Goal: Navigation & Orientation: Find specific page/section

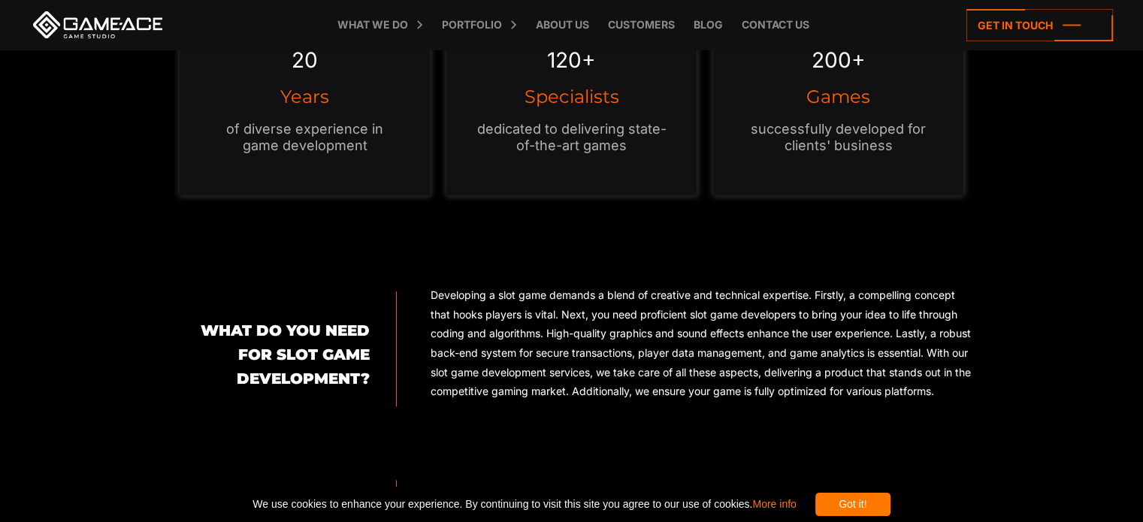
scroll to position [1423, 0]
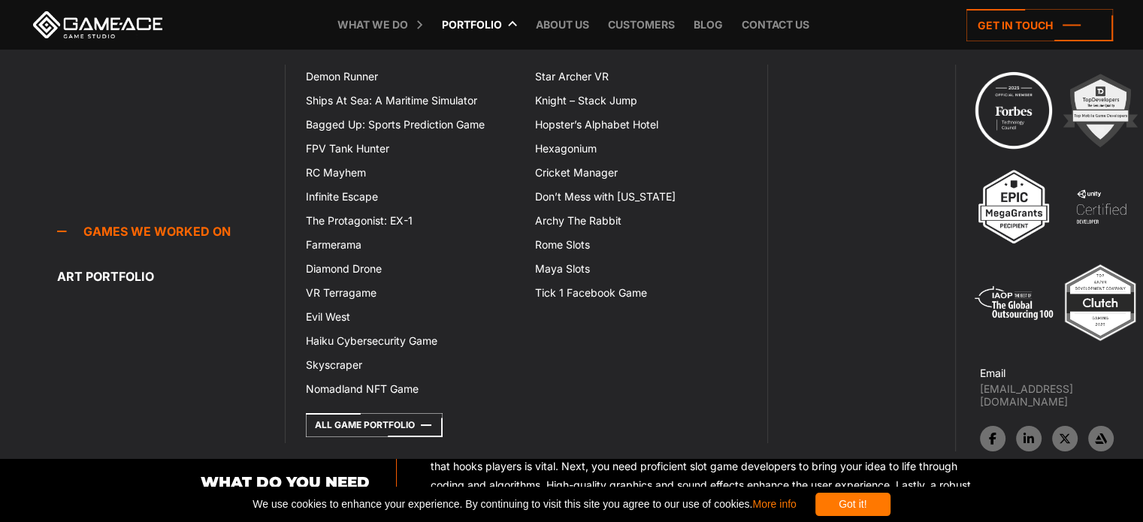
click at [466, 23] on link "Portfolio" at bounding box center [471, 25] width 75 height 50
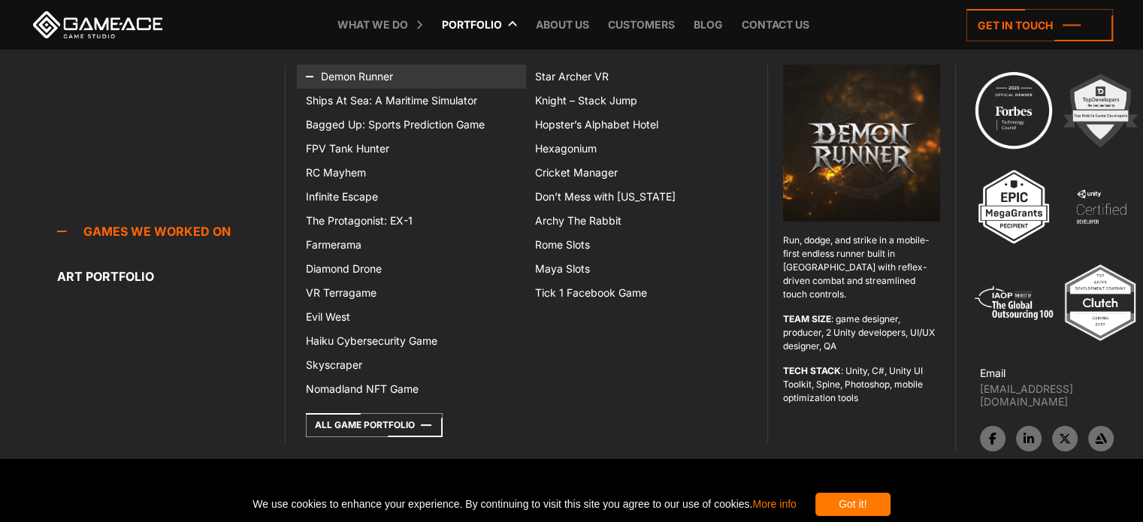
click at [347, 74] on link "Demon Runner" at bounding box center [411, 77] width 229 height 24
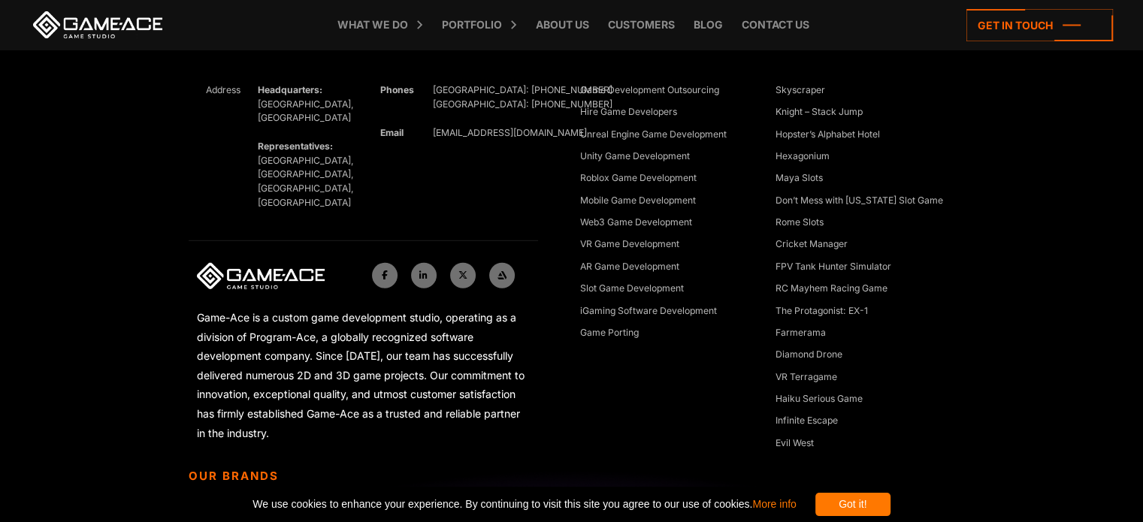
scroll to position [4381, 0]
